Goal: Task Accomplishment & Management: Use online tool/utility

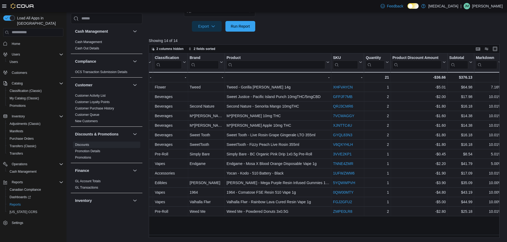
scroll to position [53, 0]
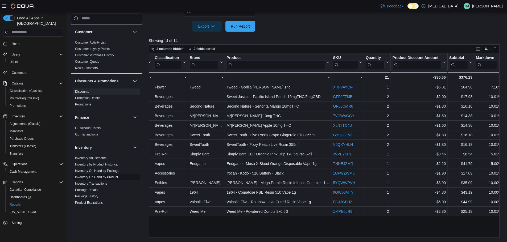
click at [105, 176] on link "Inventory On Hand by Product" at bounding box center [96, 178] width 43 height 4
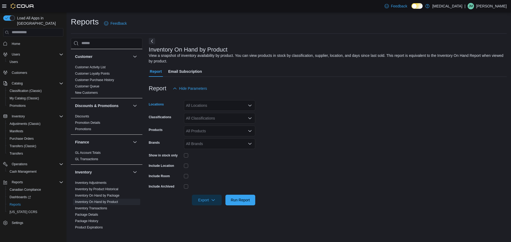
click at [234, 109] on div "All Locations" at bounding box center [219, 105] width 71 height 11
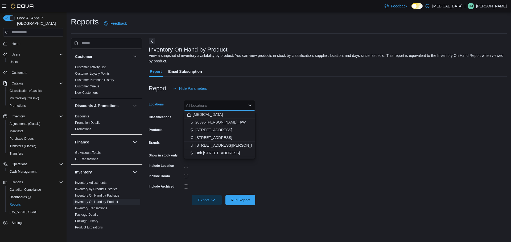
click at [222, 123] on span "20395 [PERSON_NAME] Hwy" at bounding box center [220, 122] width 50 height 5
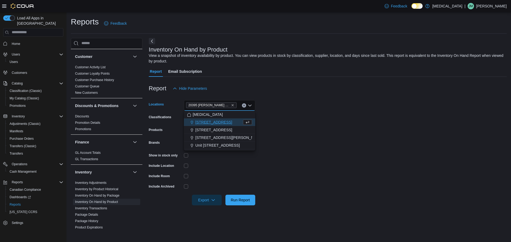
click at [331, 127] on form "Locations [STREET_ADDRESS] Combo box. Selected. [STREET_ADDRESS] Press Backspac…" at bounding box center [328, 150] width 358 height 112
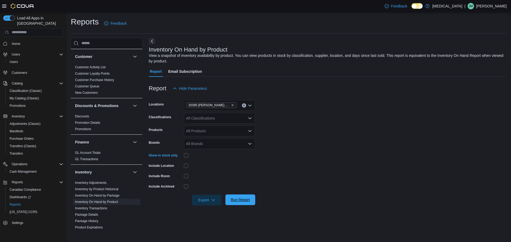
click at [239, 203] on span "Run Report" at bounding box center [239, 200] width 23 height 11
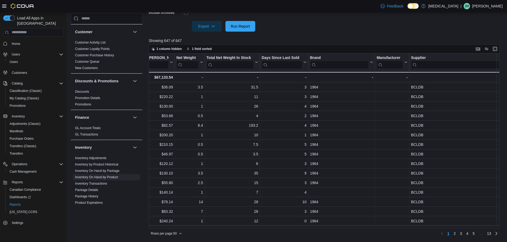
scroll to position [0, 907]
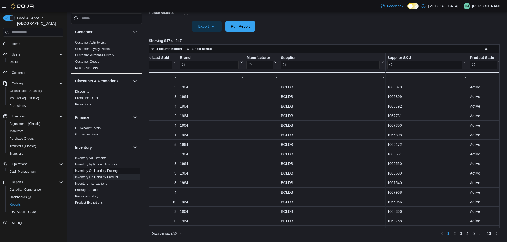
click at [105, 171] on link "Inventory On Hand by Package" at bounding box center [97, 171] width 44 height 4
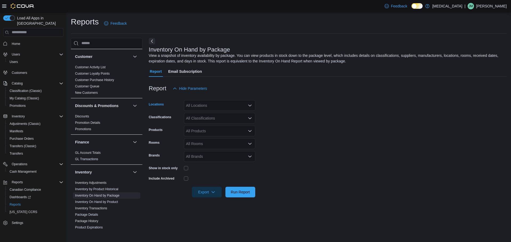
click at [230, 105] on div "All Locations" at bounding box center [219, 105] width 71 height 11
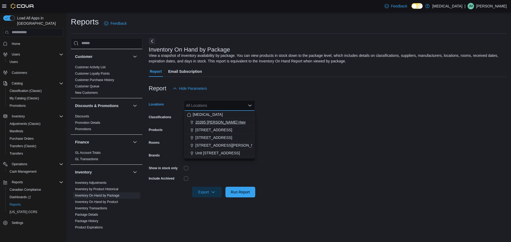
drag, startPoint x: 217, startPoint y: 122, endPoint x: 358, endPoint y: 143, distance: 142.9
click at [222, 122] on span "20395 [PERSON_NAME] Hwy" at bounding box center [220, 122] width 50 height 5
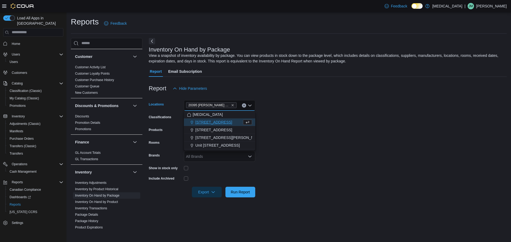
click at [364, 143] on form "Locations [STREET_ADDRESS] Combo box. Selected. [STREET_ADDRESS] Press Backspac…" at bounding box center [328, 146] width 358 height 104
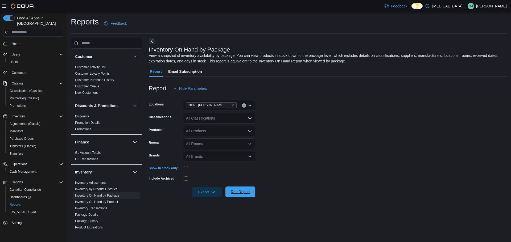
click at [245, 196] on span "Run Report" at bounding box center [239, 192] width 23 height 11
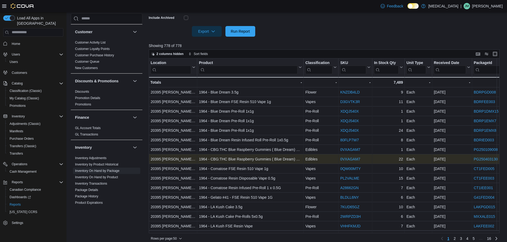
scroll to position [166, 0]
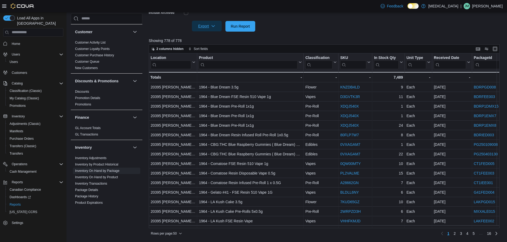
click at [216, 24] on span "Export" at bounding box center [206, 26] width 23 height 11
click at [214, 38] on span "Export to Excel" at bounding box center [208, 37] width 24 height 4
